Goal: Communication & Community: Ask a question

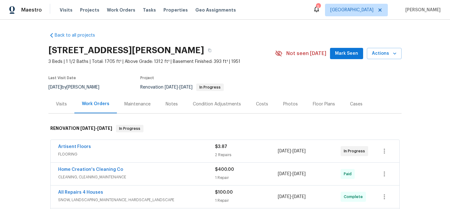
scroll to position [47, 0]
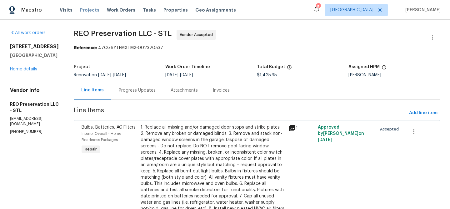
click at [87, 7] on span "Projects" at bounding box center [89, 10] width 19 height 6
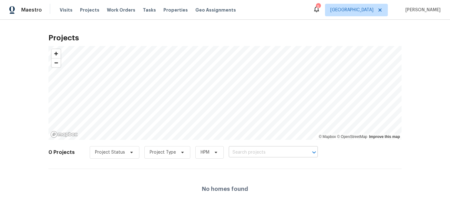
click at [269, 154] on input "text" at bounding box center [265, 152] width 72 height 10
type input "treesh"
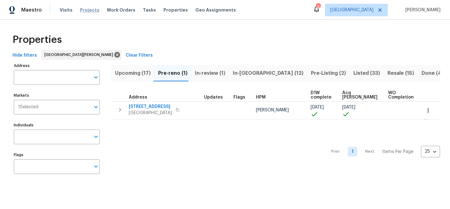
click at [90, 11] on span "Projects" at bounding box center [89, 10] width 19 height 6
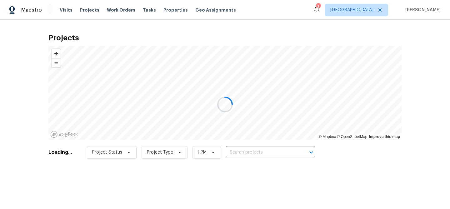
click at [259, 154] on div at bounding box center [225, 104] width 450 height 209
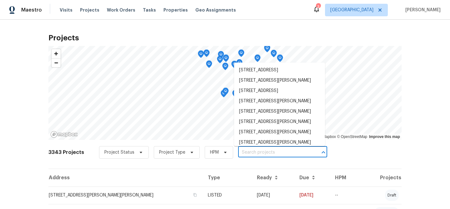
click at [259, 153] on input "text" at bounding box center [274, 152] width 72 height 10
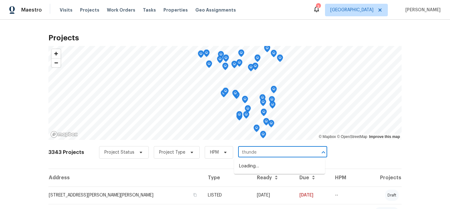
type input "thunder"
click at [257, 166] on li "[STREET_ADDRESS]" at bounding box center [279, 166] width 91 height 10
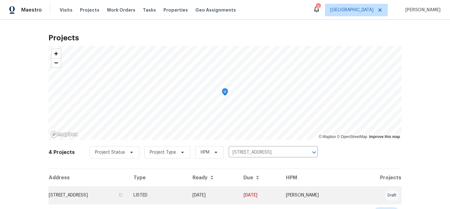
click at [121, 197] on td "[STREET_ADDRESS]" at bounding box center [88, 194] width 80 height 17
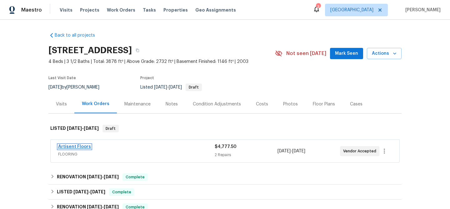
click at [83, 145] on link "Artisent Floors" at bounding box center [74, 146] width 33 height 4
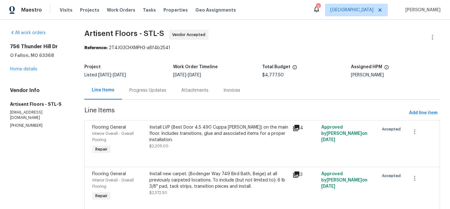
click at [147, 91] on div "Progress Updates" at bounding box center [147, 90] width 37 height 6
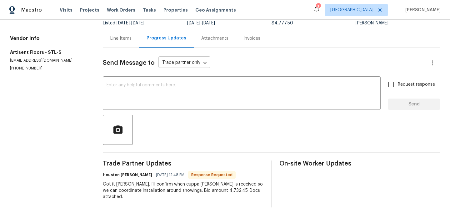
scroll to position [54, 0]
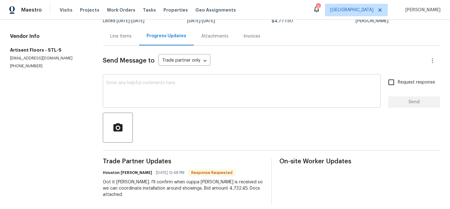
click at [150, 88] on textarea at bounding box center [241, 92] width 270 height 22
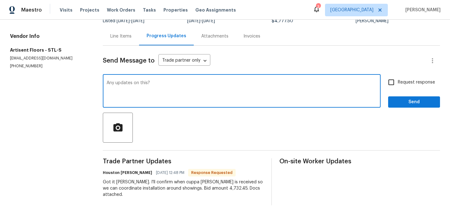
type textarea "Any updates on this?"
click at [390, 82] on input "Request response" at bounding box center [390, 82] width 13 height 13
checkbox input "true"
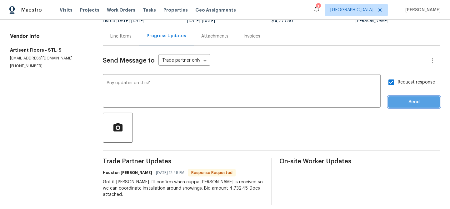
click at [411, 101] on span "Send" at bounding box center [414, 102] width 42 height 8
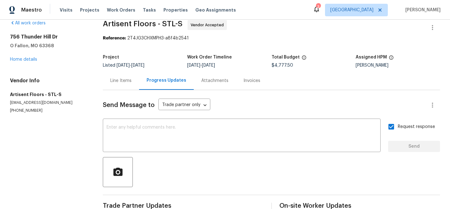
scroll to position [0, 0]
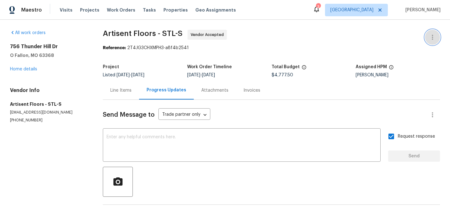
click at [433, 35] on icon "button" at bounding box center [431, 36] width 7 height 7
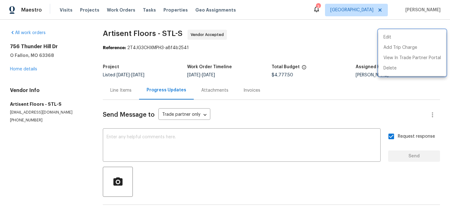
click at [328, 49] on div at bounding box center [225, 104] width 450 height 209
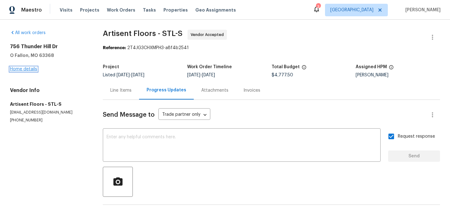
click at [33, 69] on link "Home details" at bounding box center [23, 69] width 27 height 4
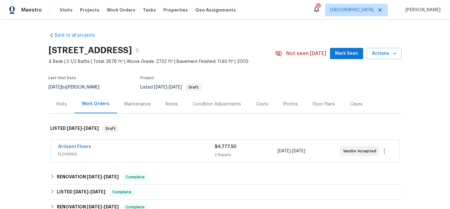
click at [174, 103] on div "Notes" at bounding box center [172, 104] width 12 height 6
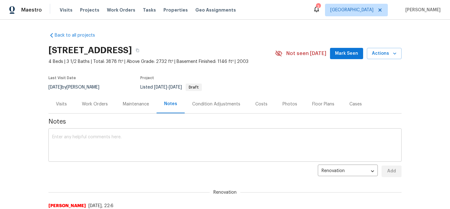
click at [150, 144] on textarea at bounding box center [224, 146] width 345 height 22
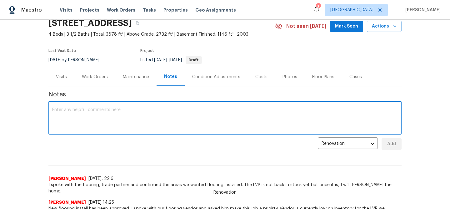
scroll to position [26, 0]
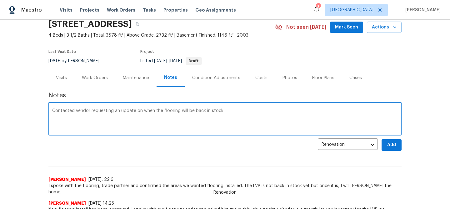
type textarea "Contacted vendor requesting an update on when the flooring will be back in stock"
click at [389, 141] on span "Add" at bounding box center [391, 145] width 10 height 8
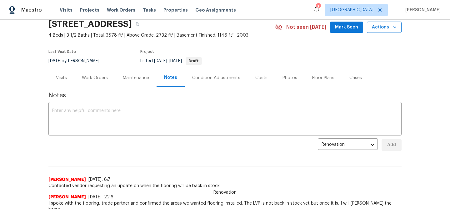
click at [393, 27] on icon "button" at bounding box center [394, 27] width 3 height 2
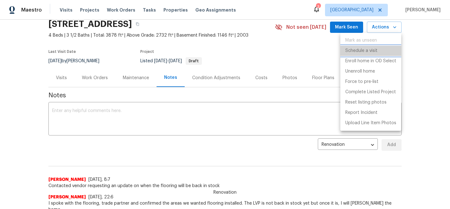
click at [362, 49] on p "Schedule a visit" at bounding box center [361, 50] width 32 height 7
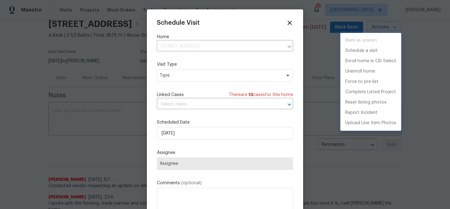
click at [168, 73] on div at bounding box center [225, 104] width 450 height 209
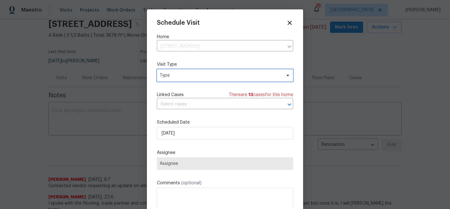
click at [168, 73] on span "Type" at bounding box center [220, 75] width 121 height 6
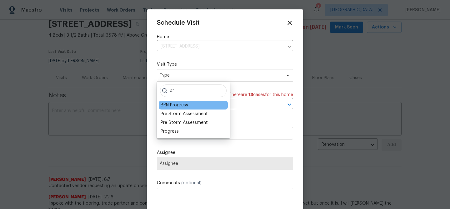
scroll to position [0, 0]
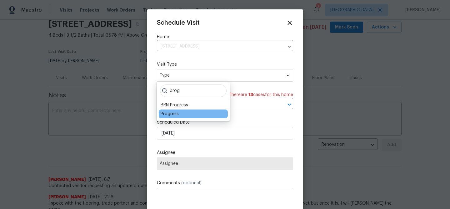
type input "prog"
click at [168, 114] on div "Progress" at bounding box center [170, 114] width 18 height 6
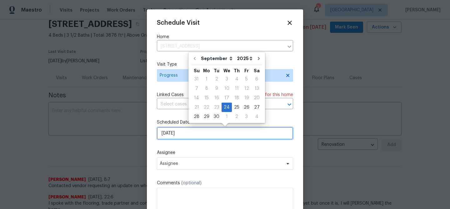
click at [182, 135] on input "[DATE]" at bounding box center [225, 133] width 136 height 12
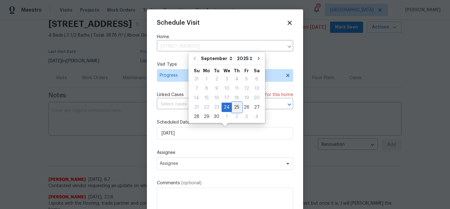
click at [232, 106] on div "25" at bounding box center [237, 107] width 10 height 9
type input "[DATE]"
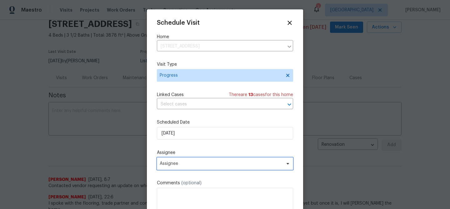
click at [179, 162] on span "Assignee" at bounding box center [221, 163] width 122 height 5
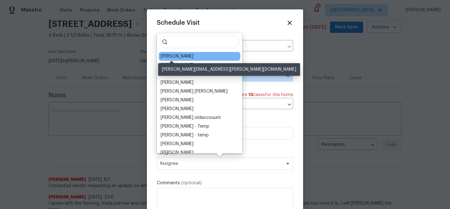
click at [172, 58] on div "[PERSON_NAME]" at bounding box center [177, 56] width 33 height 6
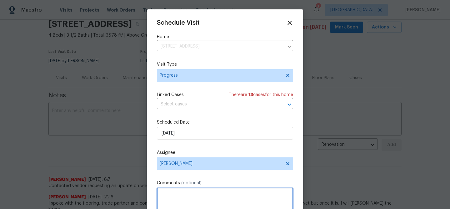
click at [170, 197] on textarea at bounding box center [225, 199] width 136 height 25
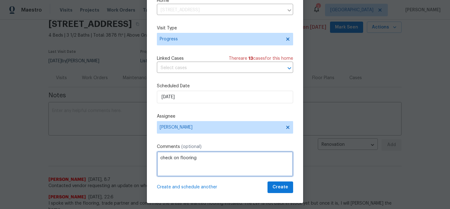
scroll to position [29, 0]
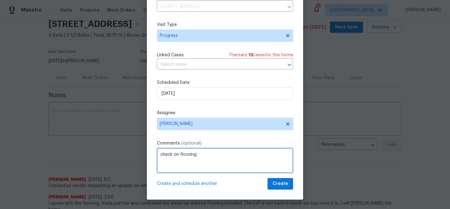
type textarea "check on flooring"
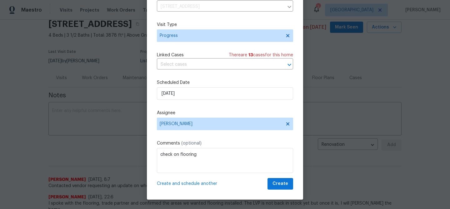
click at [187, 181] on span "Create and schedule another" at bounding box center [187, 183] width 60 height 6
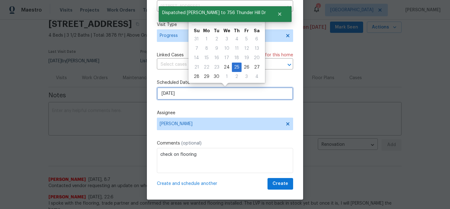
click at [181, 88] on input "[DATE]" at bounding box center [225, 93] width 136 height 12
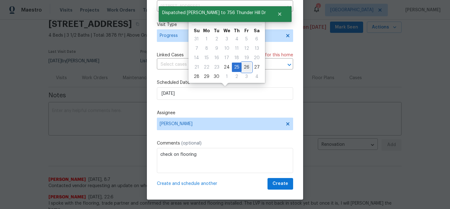
click at [242, 67] on div "26" at bounding box center [246, 67] width 10 height 9
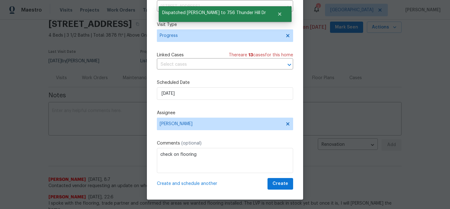
click at [190, 184] on span "Create and schedule another" at bounding box center [187, 183] width 60 height 6
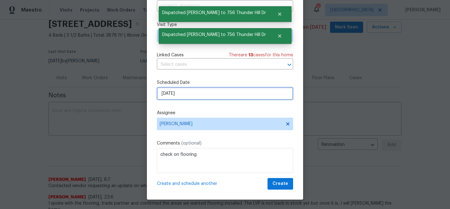
click at [179, 94] on input "9/26/2025" at bounding box center [225, 93] width 136 height 12
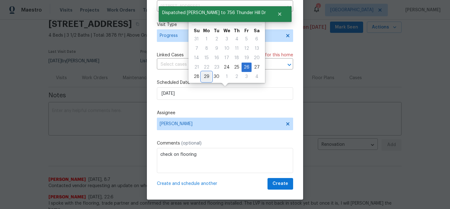
click at [208, 74] on div "29" at bounding box center [206, 76] width 10 height 9
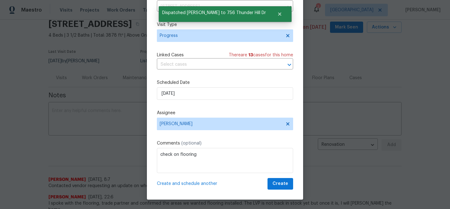
click at [183, 182] on span "Create and schedule another" at bounding box center [187, 183] width 60 height 6
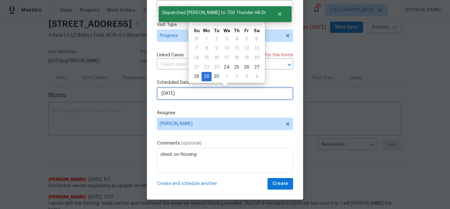
click at [181, 92] on input "9/29/2025" at bounding box center [225, 93] width 136 height 12
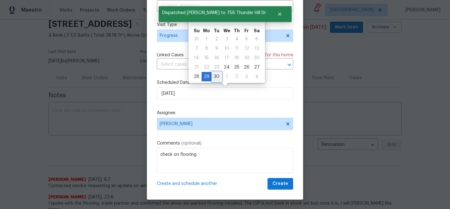
click at [214, 76] on div "30" at bounding box center [216, 76] width 10 height 9
type input "9/30/2025"
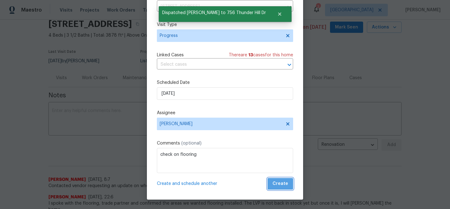
click at [281, 182] on span "Create" at bounding box center [280, 184] width 16 height 8
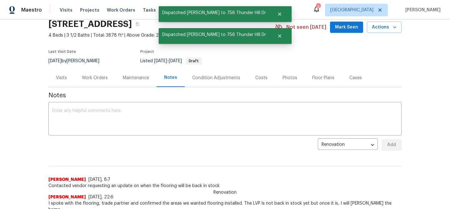
scroll to position [0, 0]
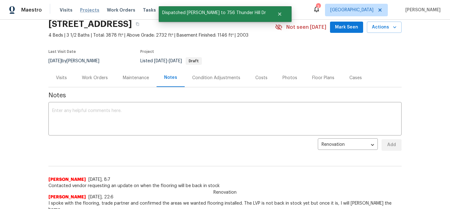
click at [90, 12] on span "Projects" at bounding box center [89, 10] width 19 height 6
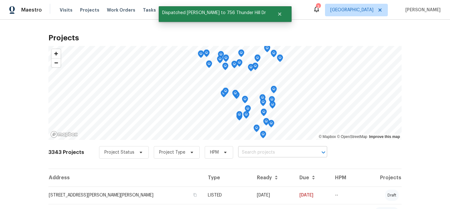
click at [253, 151] on input "text" at bounding box center [274, 152] width 72 height 10
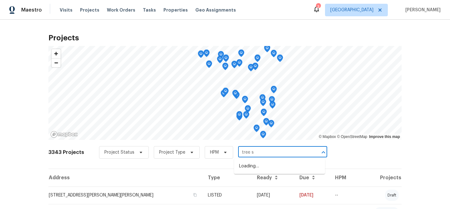
type input "tree sh"
click at [259, 151] on input "text" at bounding box center [274, 152] width 72 height 10
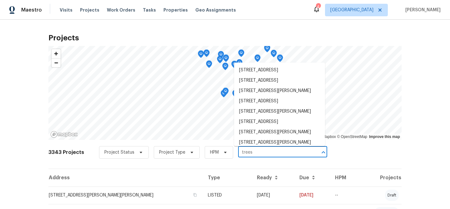
type input "treesh"
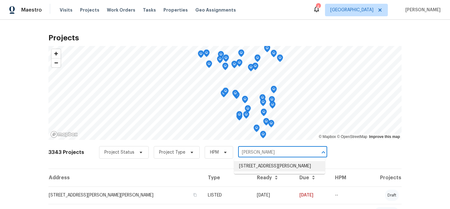
click at [260, 164] on li "4033 Treeshadow Dr, Saint Peters, MO 63376" at bounding box center [279, 166] width 91 height 10
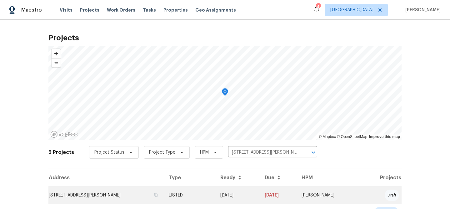
click at [130, 196] on td "4033 Treeshadow Dr, Saint Peters, MO 63376" at bounding box center [105, 194] width 115 height 17
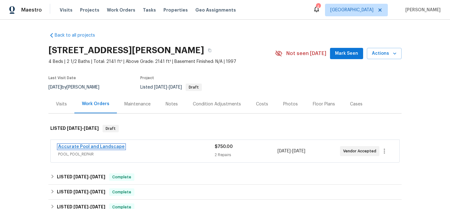
click at [105, 146] on link "Accurate Pool and Landscape" at bounding box center [91, 146] width 67 height 4
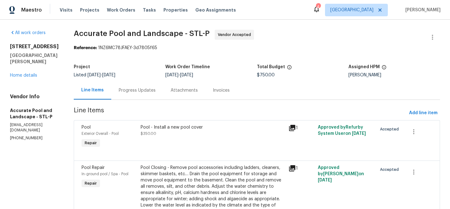
click at [123, 90] on div "Progress Updates" at bounding box center [137, 90] width 37 height 6
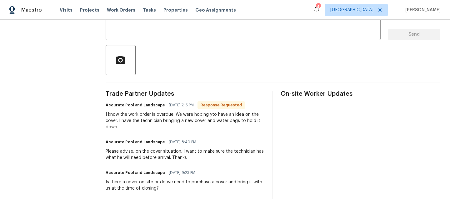
scroll to position [95, 0]
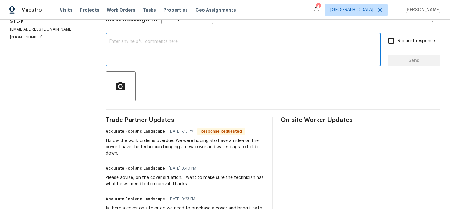
click at [139, 44] on textarea at bounding box center [242, 50] width 267 height 22
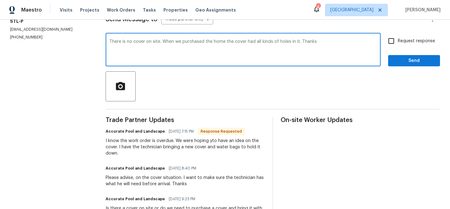
type textarea "There is no cover on site. When we purchased the home the cover had all kinds o…"
click at [400, 61] on span "Send" at bounding box center [414, 61] width 42 height 8
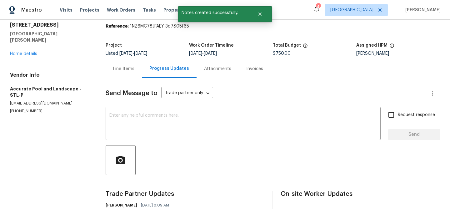
scroll to position [0, 0]
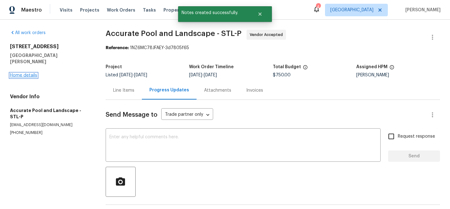
click at [30, 73] on link "Home details" at bounding box center [23, 75] width 27 height 4
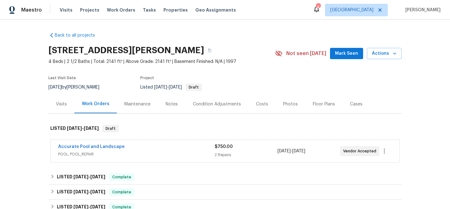
click at [170, 103] on div "Notes" at bounding box center [172, 104] width 12 height 6
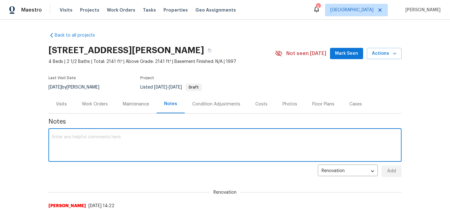
click at [128, 138] on textarea at bounding box center [224, 146] width 345 height 22
type textarea "TP is bringing a new cover and water bags to hold it in place"
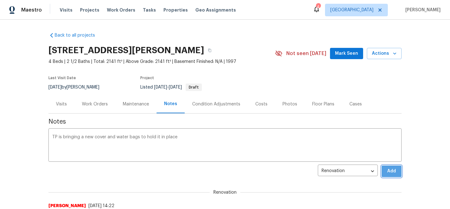
click at [387, 170] on span "Add" at bounding box center [391, 171] width 10 height 8
click at [398, 55] on button "Actions" at bounding box center [384, 54] width 35 height 12
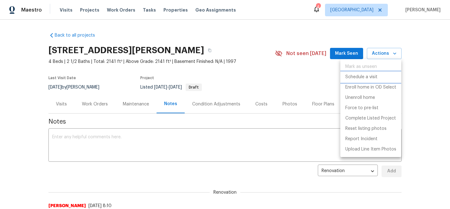
click at [370, 76] on p "Schedule a visit" at bounding box center [361, 77] width 32 height 7
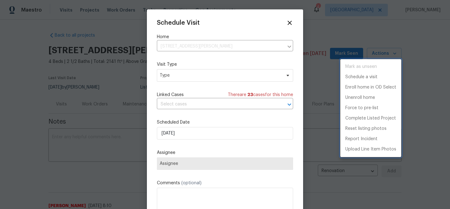
click at [162, 75] on div at bounding box center [225, 104] width 450 height 209
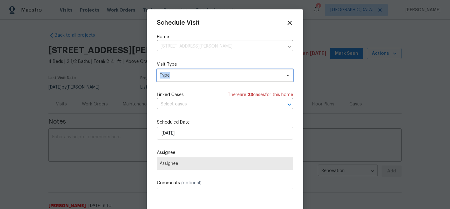
click at [162, 75] on span "Type" at bounding box center [220, 75] width 121 height 6
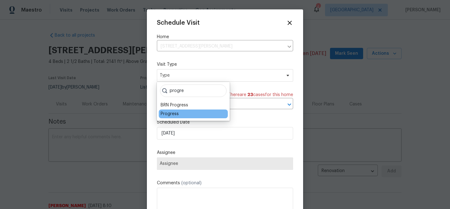
type input "progre"
click at [166, 111] on div "Progress" at bounding box center [170, 114] width 18 height 6
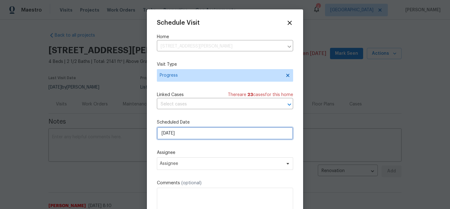
click at [170, 132] on input "[DATE]" at bounding box center [225, 133] width 136 height 12
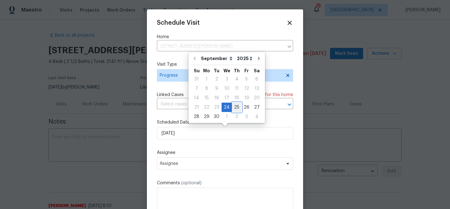
click at [232, 109] on div "25" at bounding box center [237, 107] width 10 height 9
type input "[DATE]"
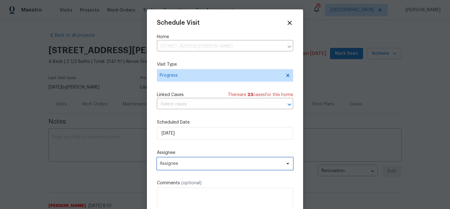
click at [175, 162] on span "Assignee" at bounding box center [221, 163] width 122 height 5
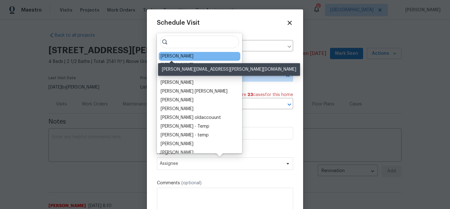
click at [182, 59] on div "[PERSON_NAME]" at bounding box center [177, 56] width 33 height 6
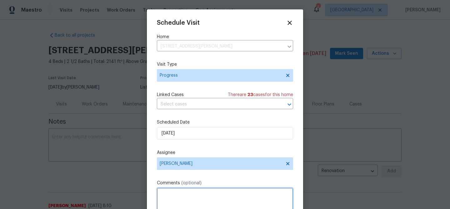
click at [175, 194] on textarea at bounding box center [225, 199] width 136 height 25
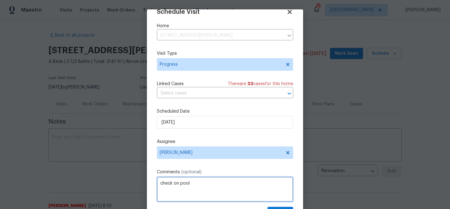
scroll to position [29, 0]
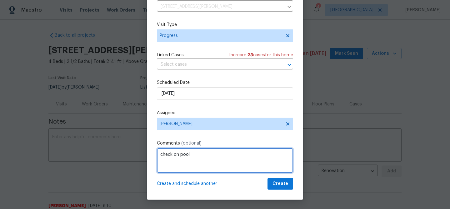
type textarea "check on pool"
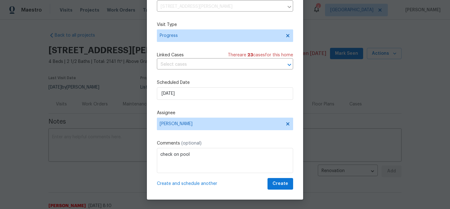
click at [199, 185] on span "Create and schedule another" at bounding box center [187, 183] width 60 height 6
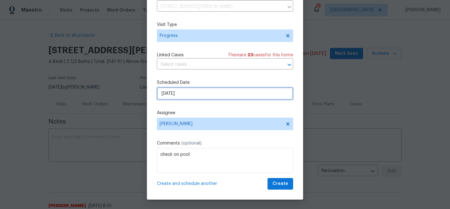
click at [192, 93] on input "[DATE]" at bounding box center [225, 93] width 136 height 12
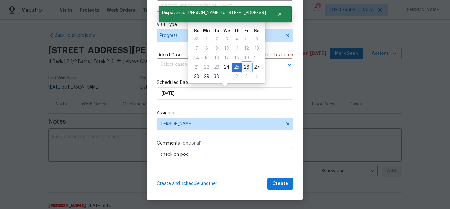
click at [245, 67] on div "26" at bounding box center [246, 67] width 10 height 9
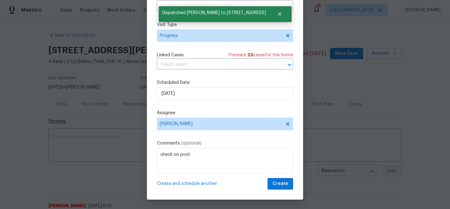
click at [200, 184] on span "Create and schedule another" at bounding box center [187, 183] width 60 height 6
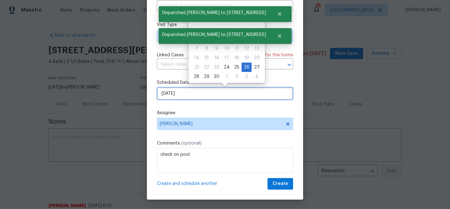
click at [188, 97] on input "9/26/2025" at bounding box center [225, 93] width 136 height 12
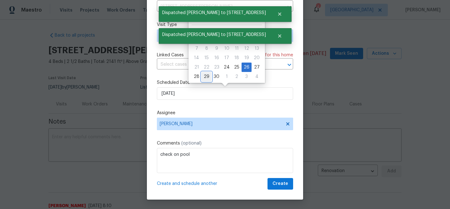
click at [204, 77] on div "29" at bounding box center [206, 76] width 10 height 9
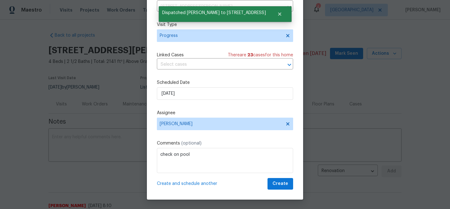
click at [181, 182] on span "Create and schedule another" at bounding box center [187, 183] width 60 height 6
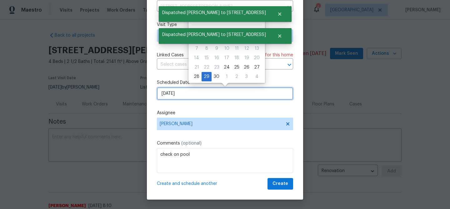
click at [186, 94] on input "9/29/2025" at bounding box center [225, 93] width 136 height 12
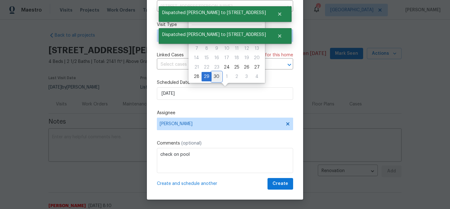
click at [215, 73] on div "30" at bounding box center [216, 76] width 10 height 9
type input "9/30/2025"
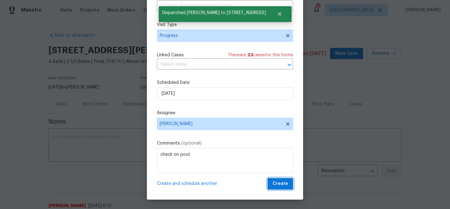
click at [274, 182] on span "Create" at bounding box center [280, 184] width 16 height 8
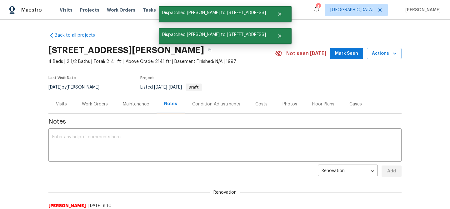
scroll to position [0, 0]
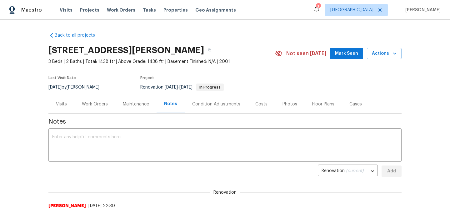
scroll to position [4, 0]
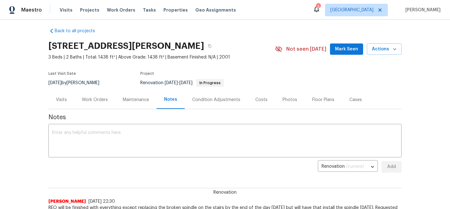
click at [94, 98] on div "Work Orders" at bounding box center [95, 99] width 26 height 6
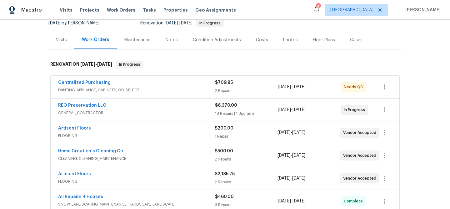
scroll to position [64, 0]
click at [82, 126] on link "Artisent Floors" at bounding box center [74, 128] width 33 height 4
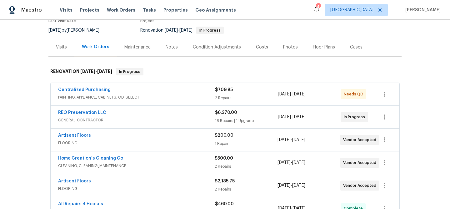
scroll to position [61, 0]
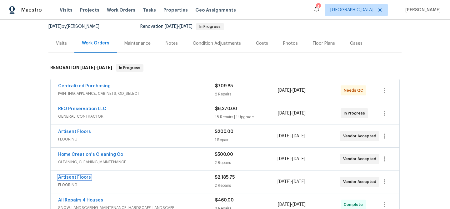
click at [75, 176] on link "Artisent Floors" at bounding box center [74, 177] width 33 height 4
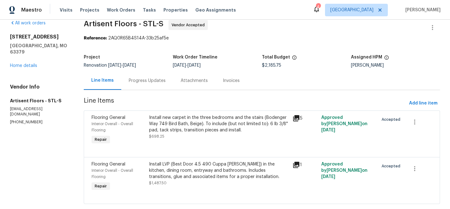
scroll to position [9, 0]
click at [151, 79] on div "Progress Updates" at bounding box center [147, 81] width 37 height 6
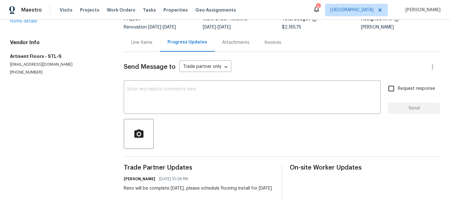
scroll to position [54, 0]
click at [186, 88] on textarea at bounding box center [251, 98] width 249 height 22
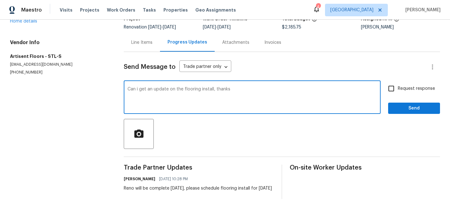
type textarea "Can i get an update on the flooring install, thanks"
click at [392, 82] on input "Request response" at bounding box center [390, 88] width 13 height 13
checkbox input "true"
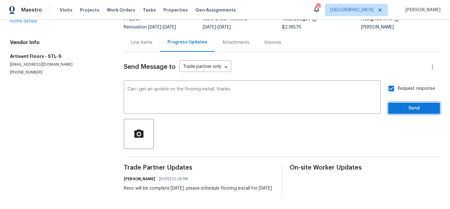
click at [406, 104] on span "Send" at bounding box center [414, 108] width 42 height 8
